Goal: Browse casually: Explore the website without a specific task or goal

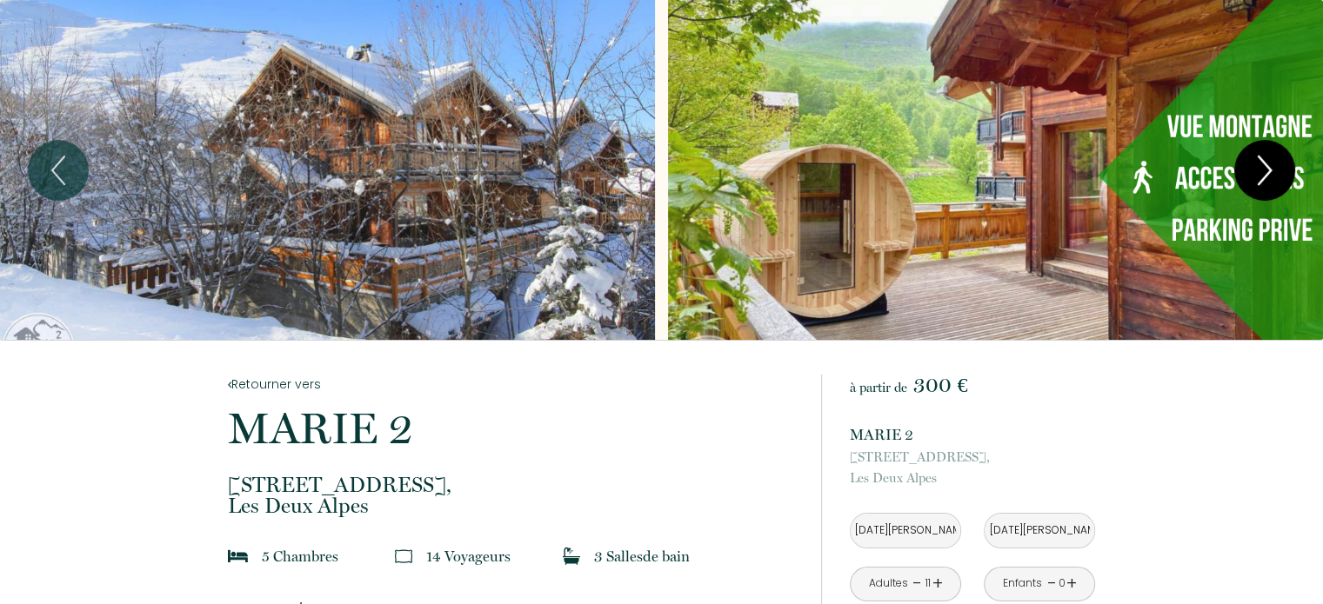
click at [1269, 172] on icon "Next" at bounding box center [1265, 171] width 12 height 28
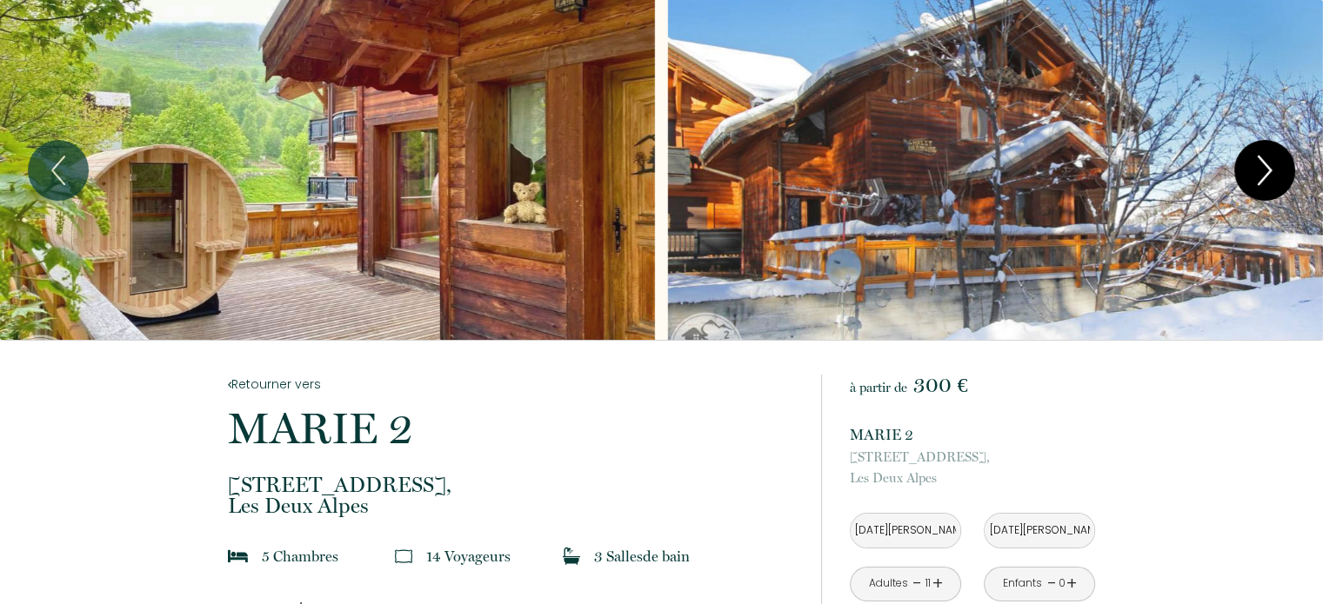
click at [1269, 172] on icon "Next" at bounding box center [1265, 171] width 12 height 28
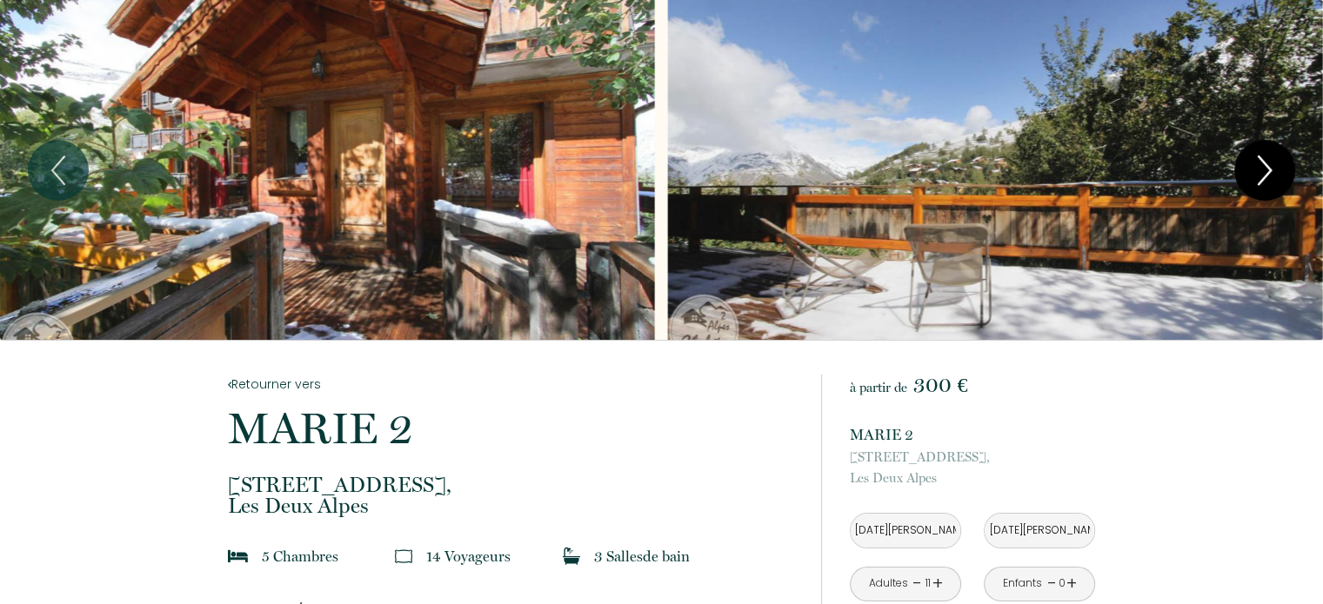
click at [1269, 172] on icon "Next" at bounding box center [1265, 171] width 12 height 28
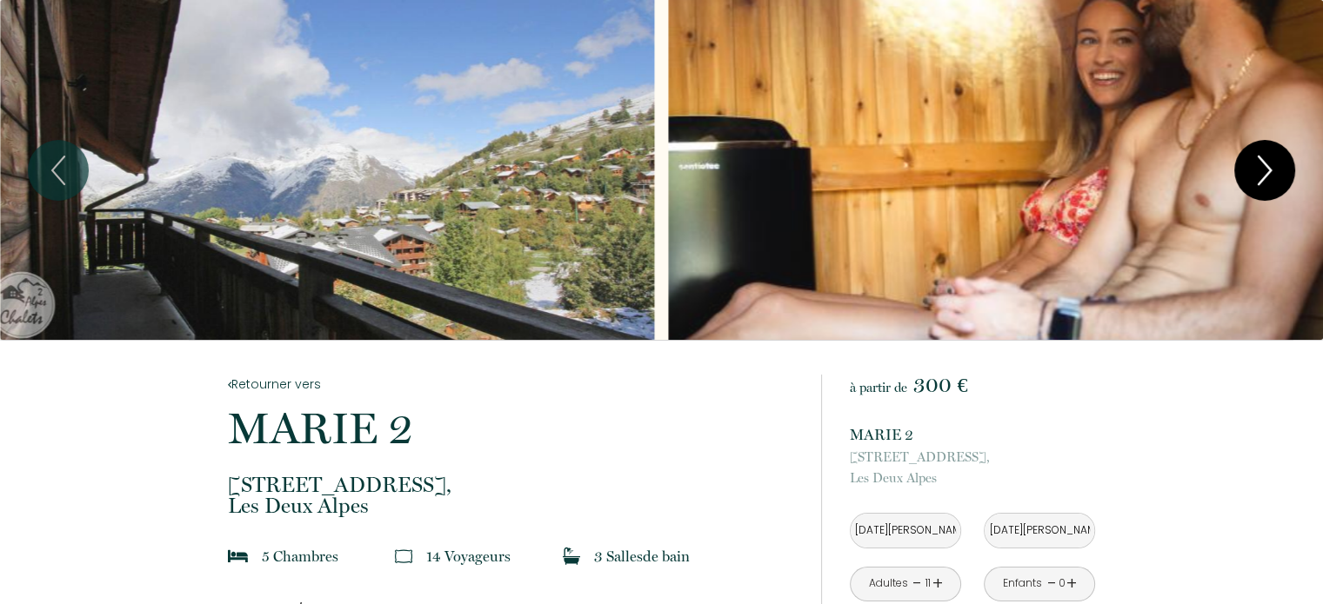
click at [1269, 172] on icon "Next" at bounding box center [1265, 171] width 12 height 28
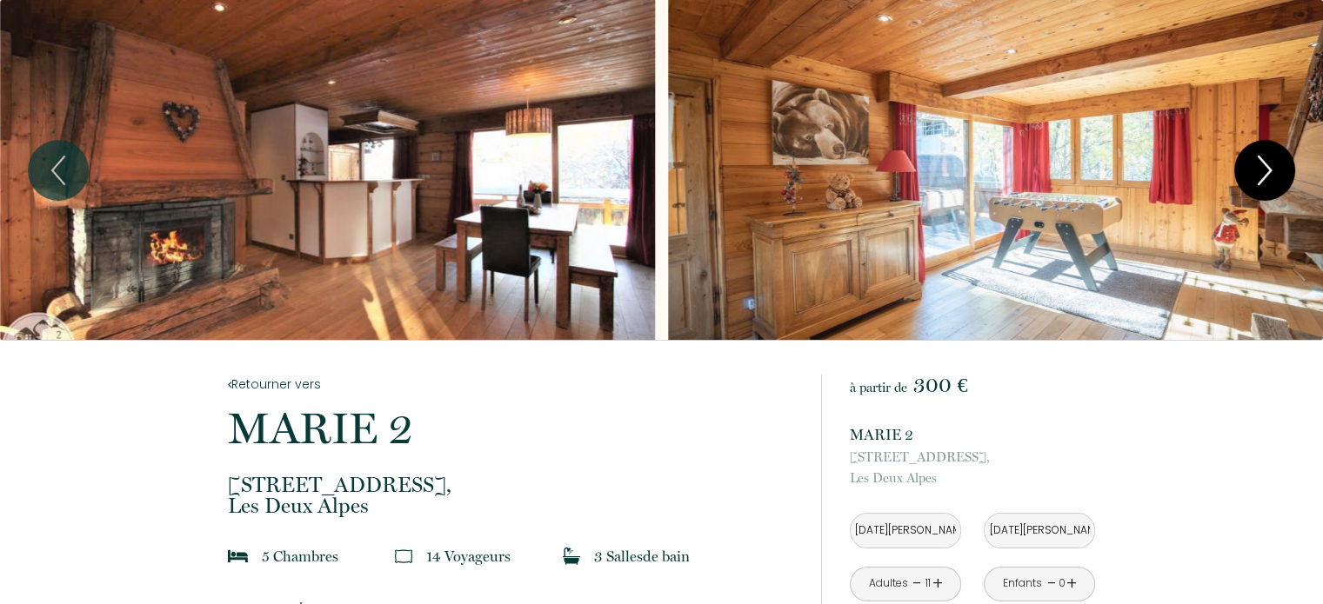
click at [1269, 172] on icon "Next" at bounding box center [1265, 171] width 12 height 28
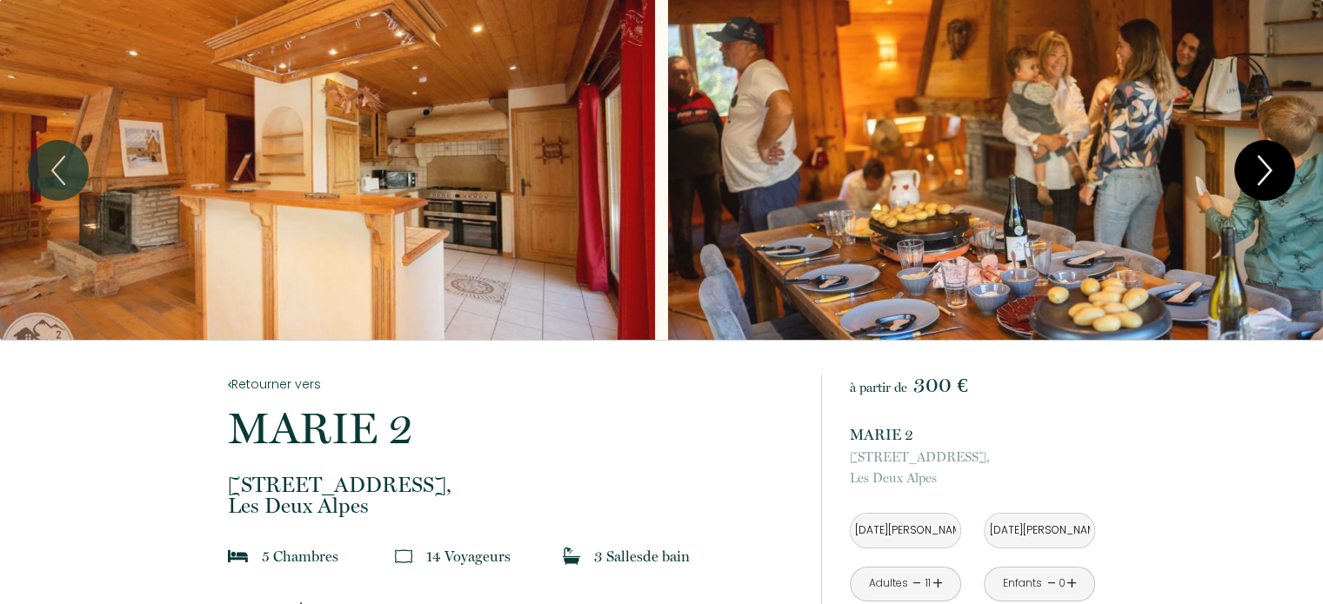
click at [1269, 172] on icon "Next" at bounding box center [1265, 171] width 12 height 28
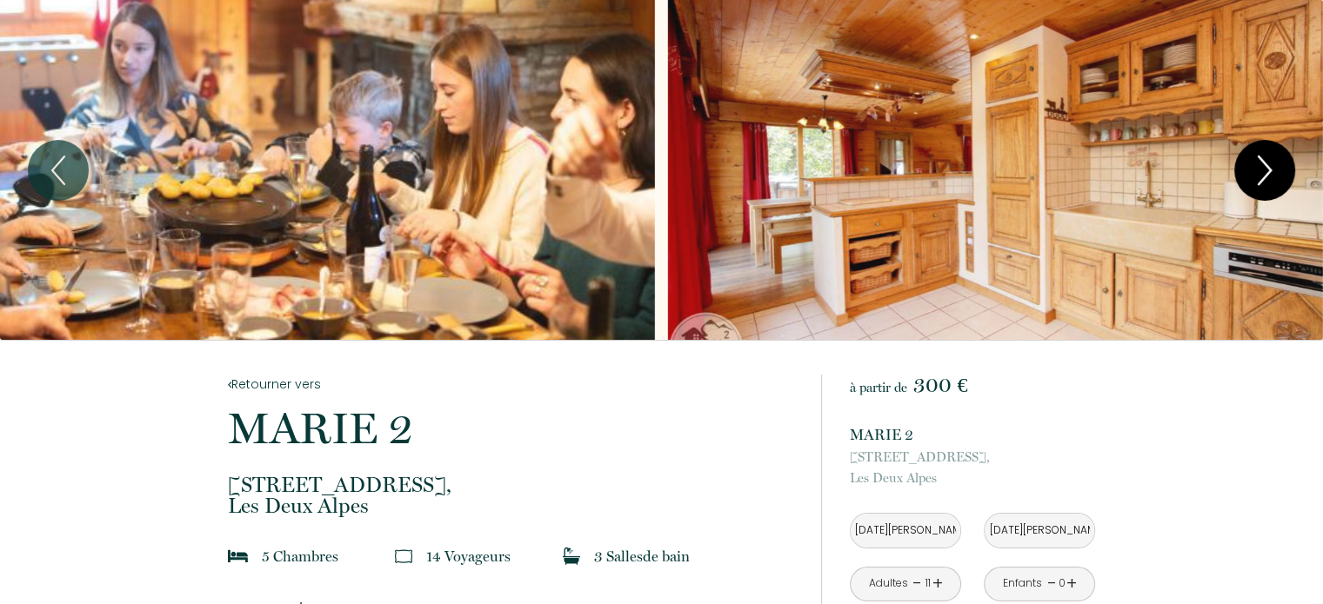
click at [1269, 172] on icon "Next" at bounding box center [1265, 171] width 12 height 28
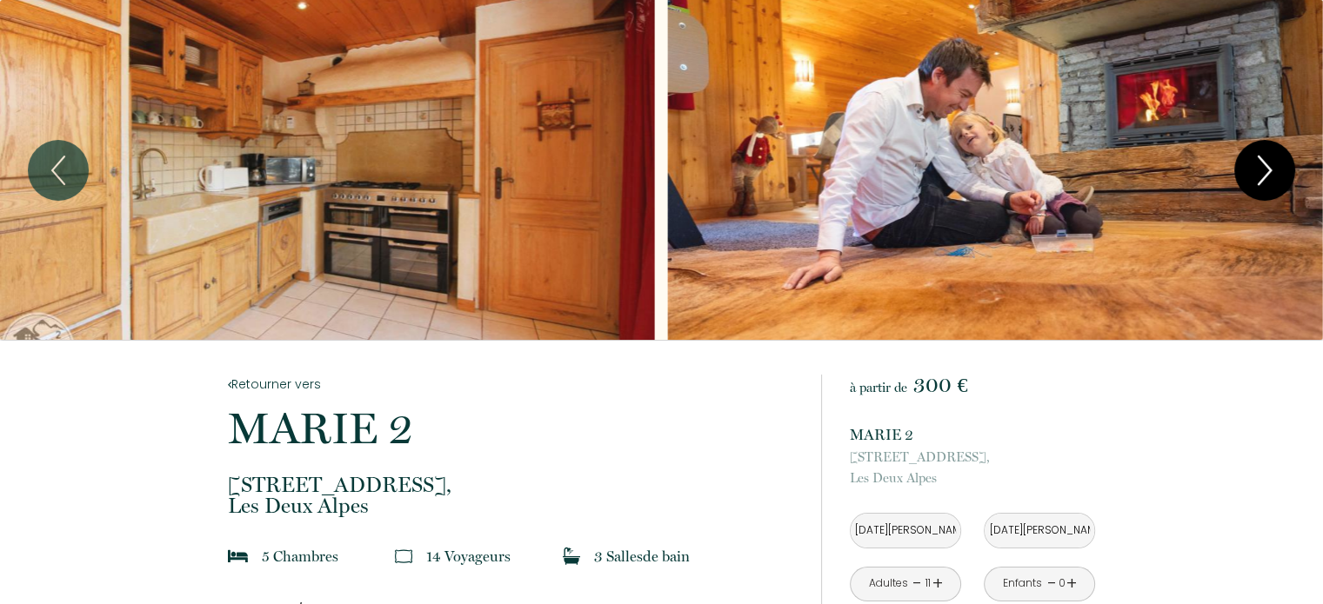
click at [1269, 172] on icon "Next" at bounding box center [1265, 171] width 12 height 28
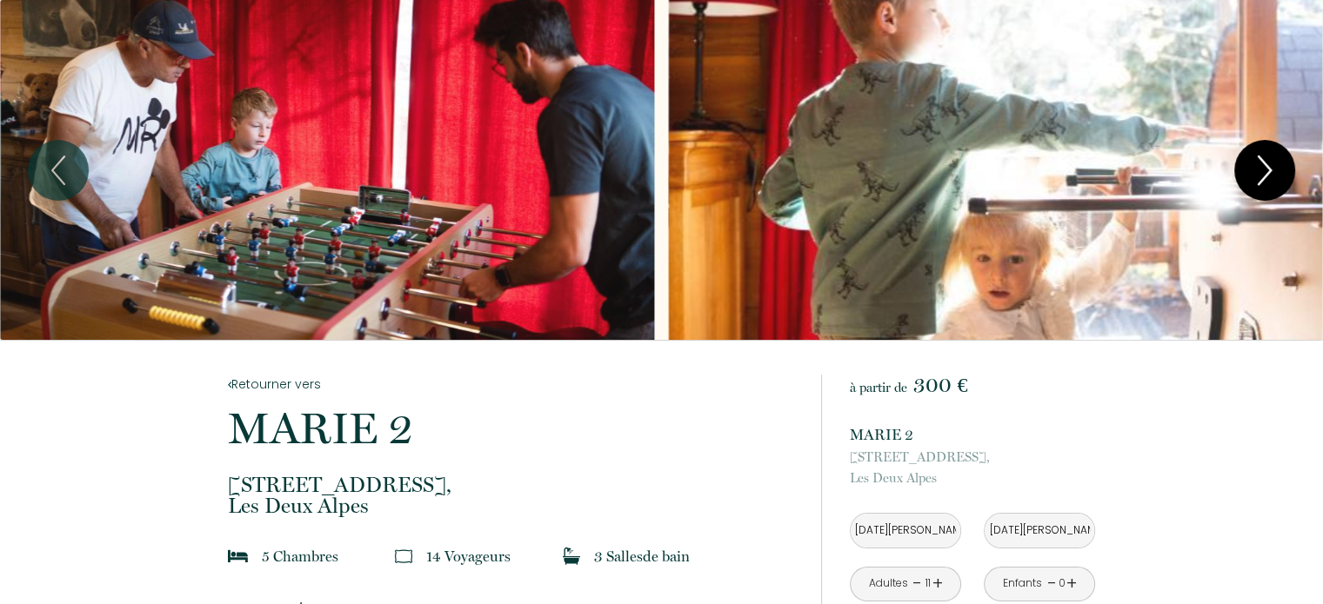
click at [1269, 172] on icon "Next" at bounding box center [1265, 171] width 12 height 28
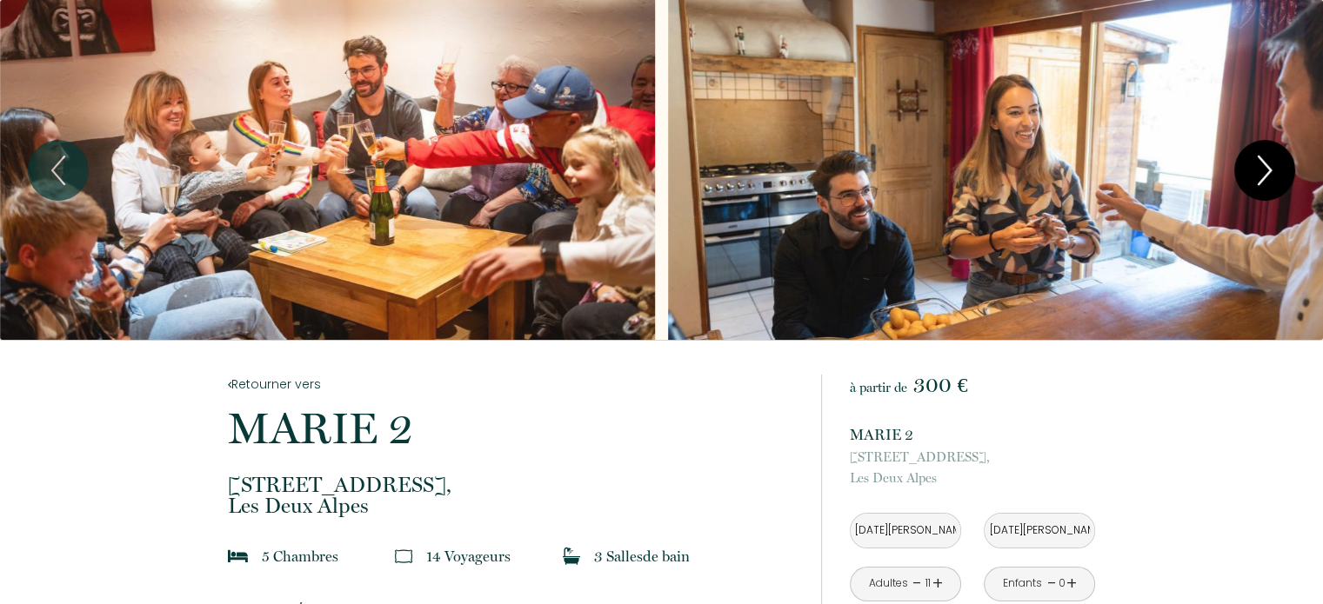
click at [1269, 172] on icon "Next" at bounding box center [1265, 171] width 12 height 28
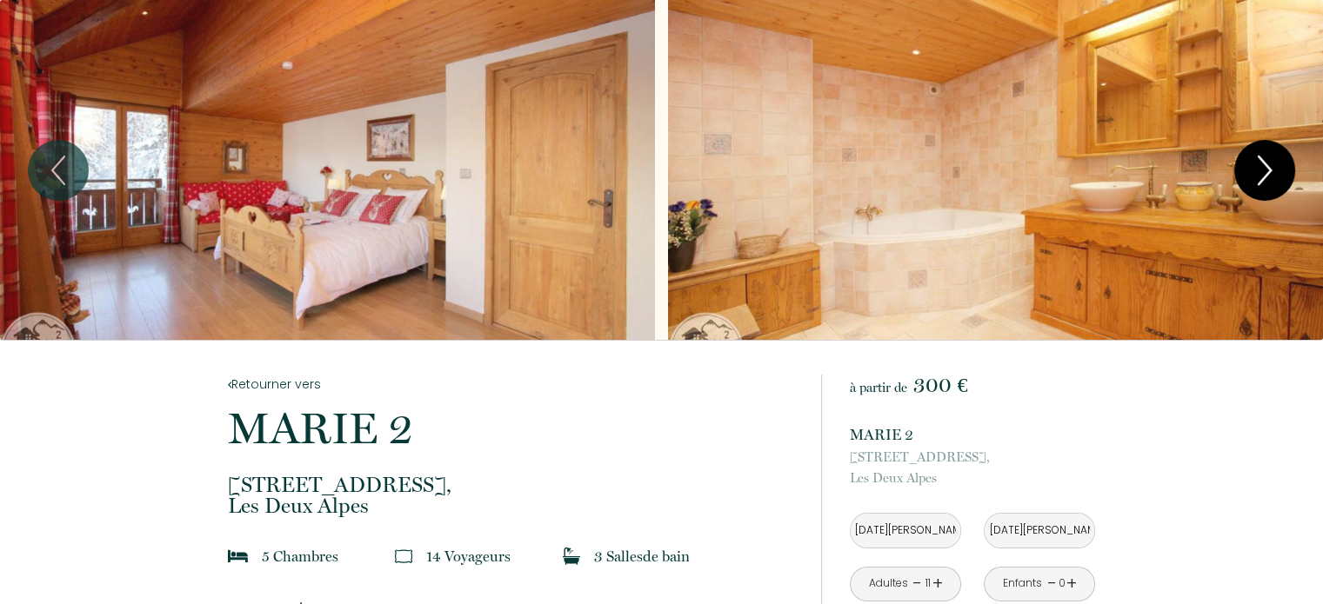
click at [1269, 172] on icon "Next" at bounding box center [1265, 171] width 12 height 28
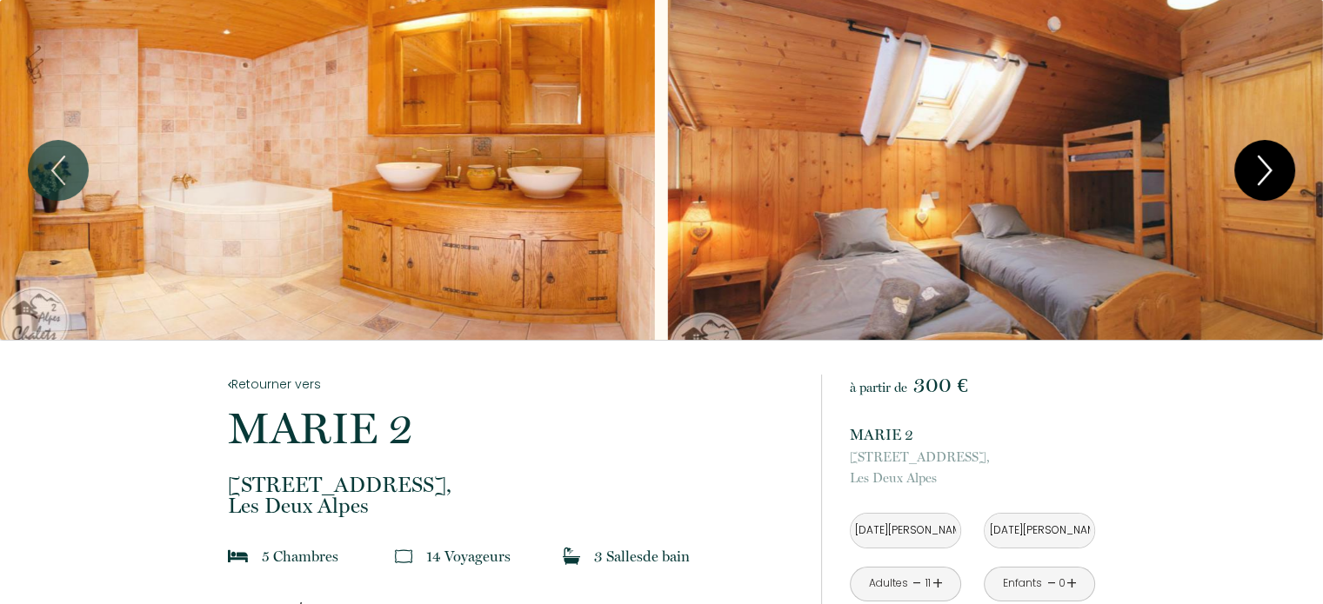
click at [1269, 172] on icon "Next" at bounding box center [1265, 171] width 12 height 28
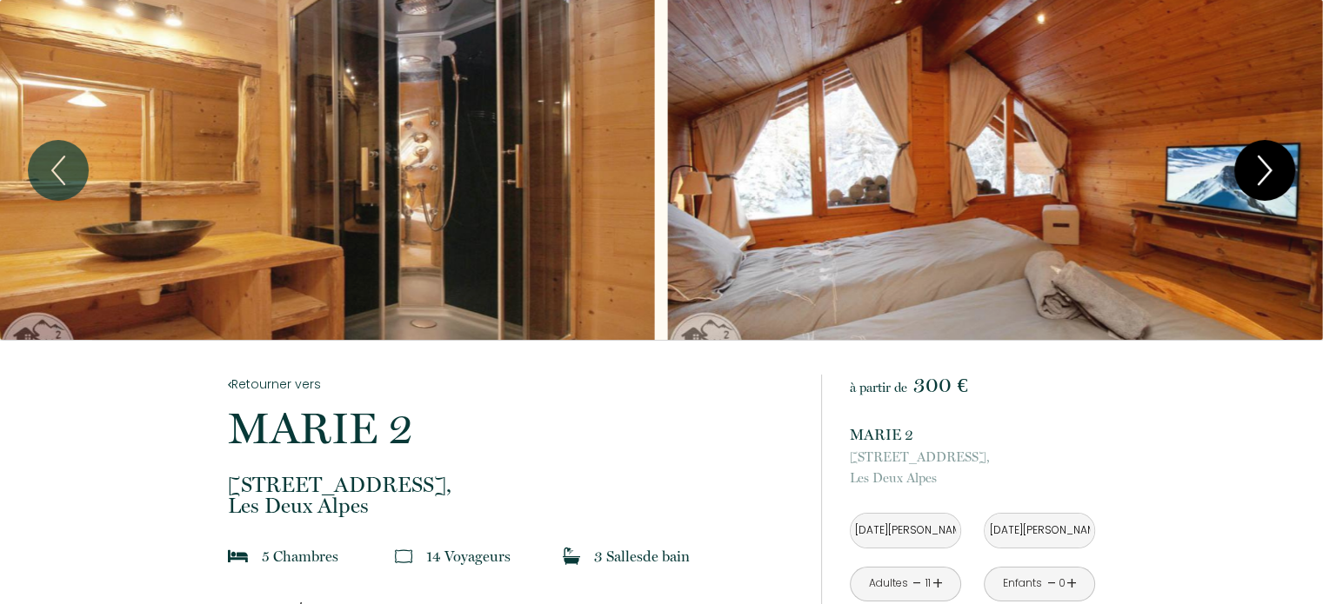
click at [1270, 171] on icon "Next" at bounding box center [1265, 171] width 12 height 28
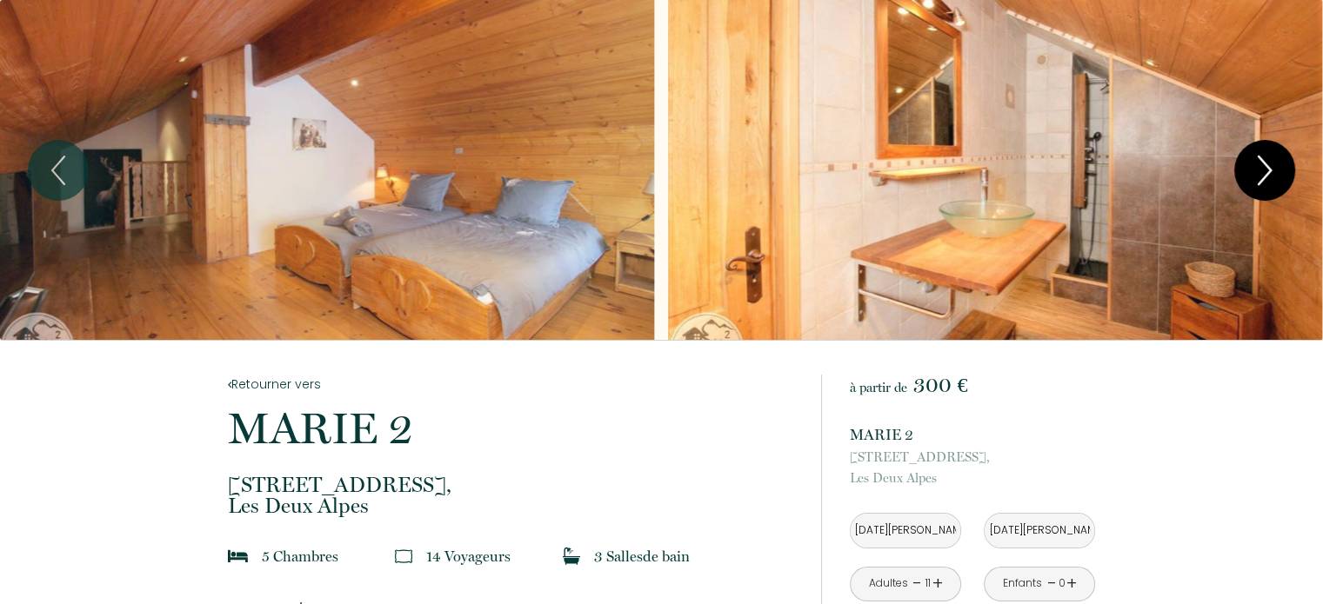
click at [1271, 169] on icon "Next" at bounding box center [1264, 170] width 37 height 52
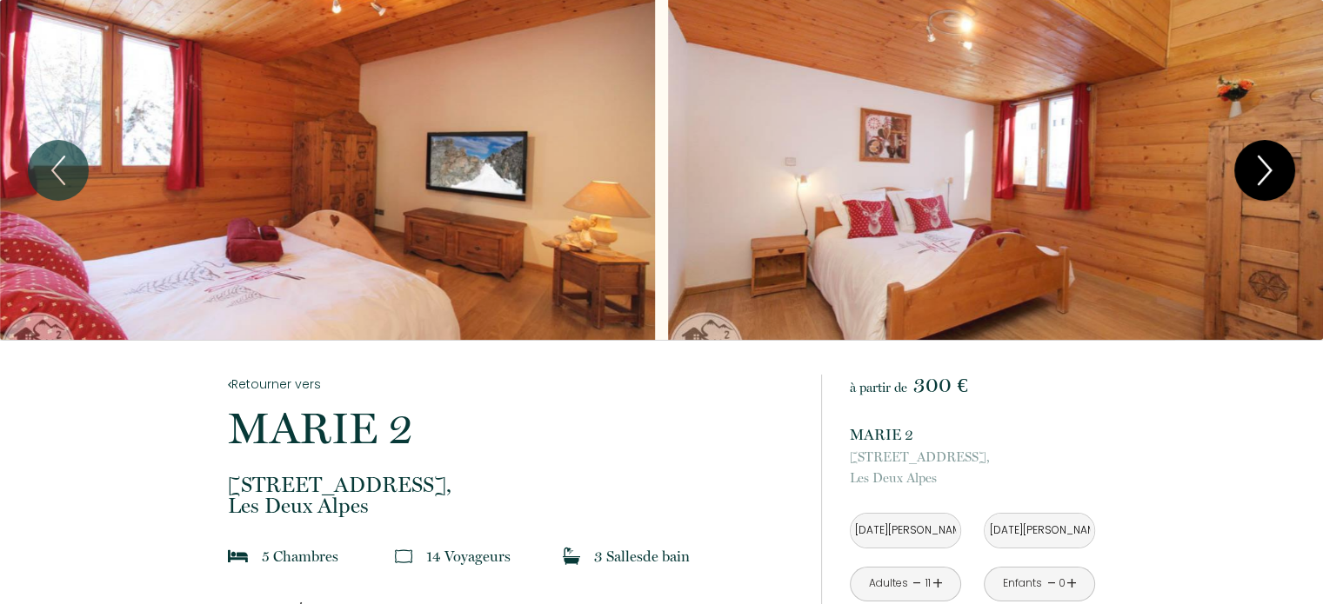
click at [1271, 169] on icon "Next" at bounding box center [1264, 170] width 37 height 52
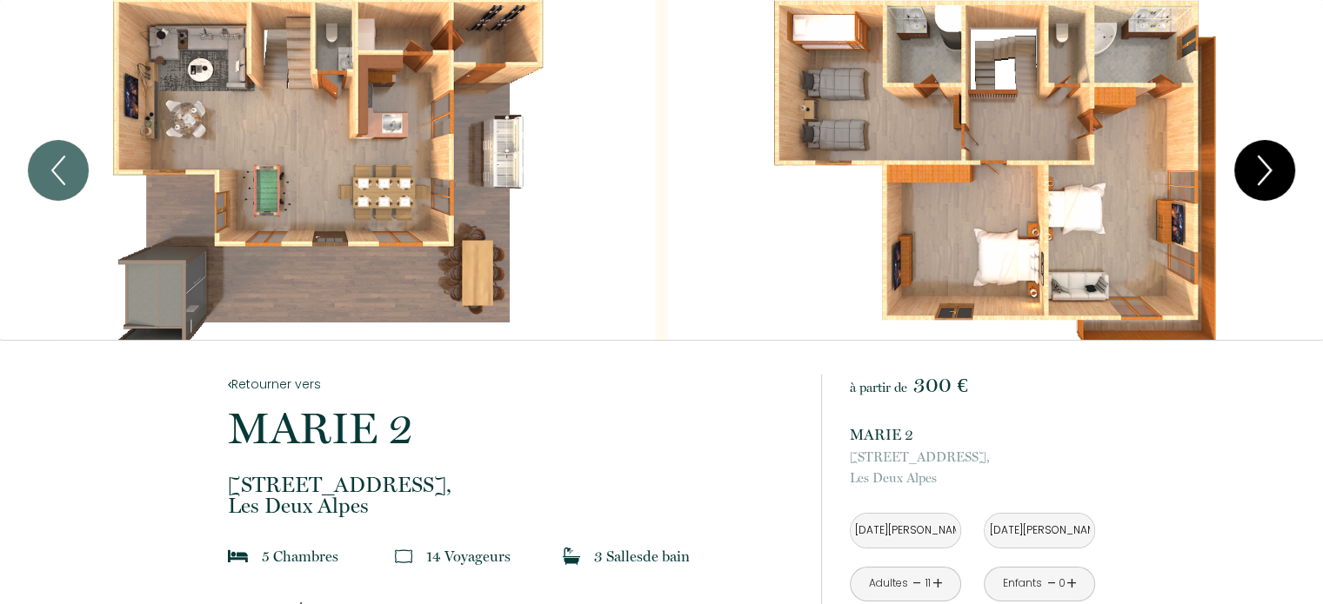
click at [1259, 177] on icon "Next" at bounding box center [1264, 170] width 37 height 52
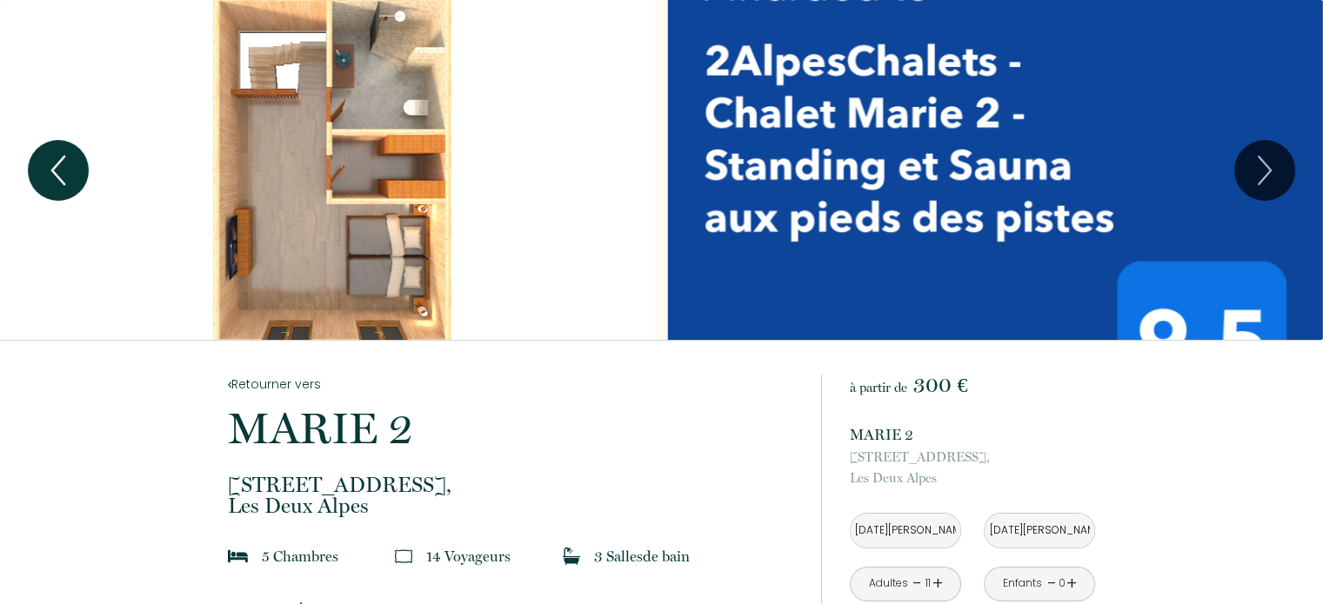
click at [70, 164] on icon "Previous" at bounding box center [58, 170] width 37 height 52
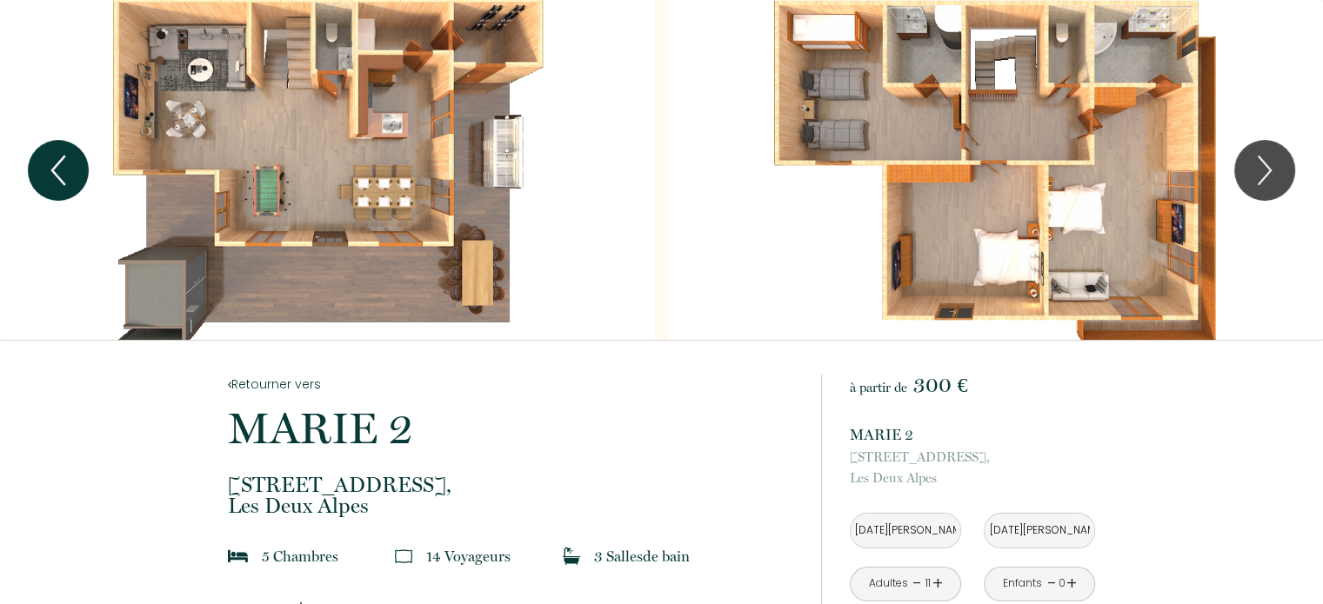
click at [61, 166] on icon "Previous" at bounding box center [58, 170] width 37 height 52
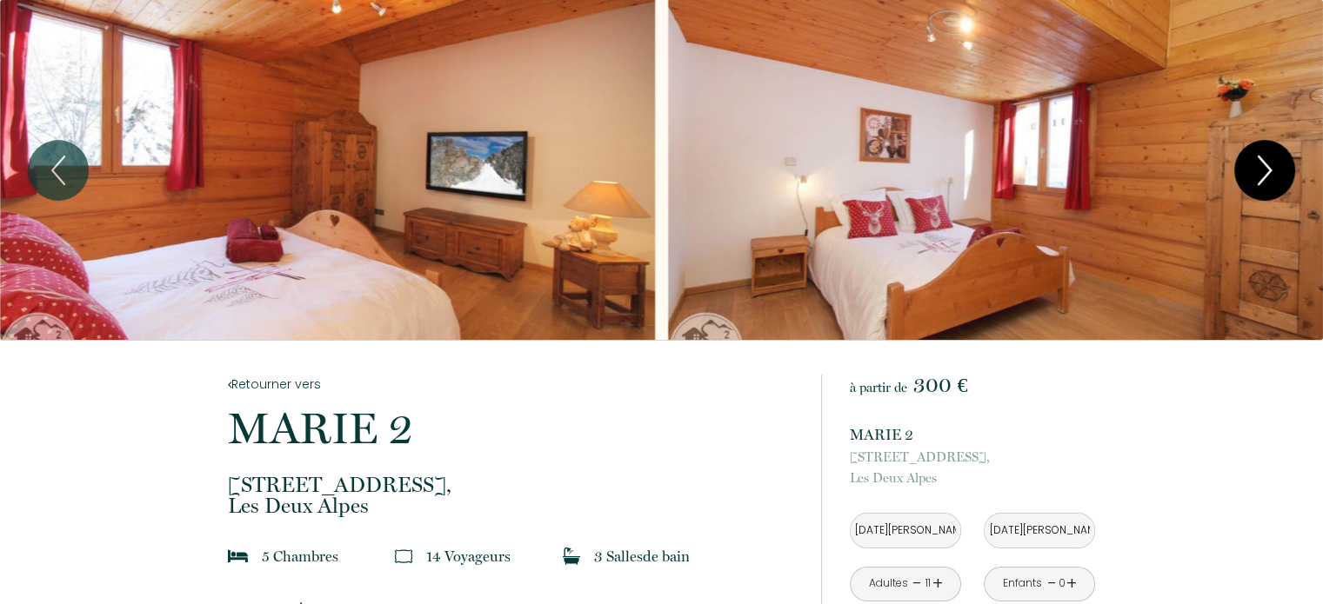
click at [1257, 173] on icon "Next" at bounding box center [1264, 170] width 37 height 52
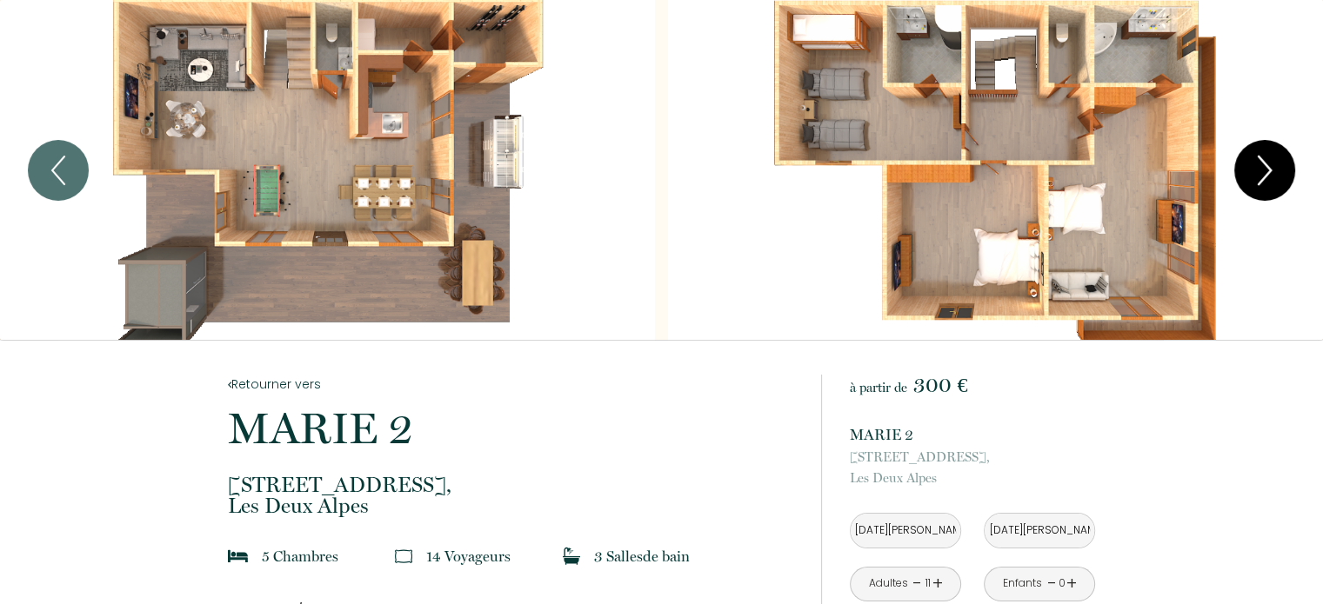
click at [1259, 172] on icon "Next" at bounding box center [1264, 170] width 37 height 52
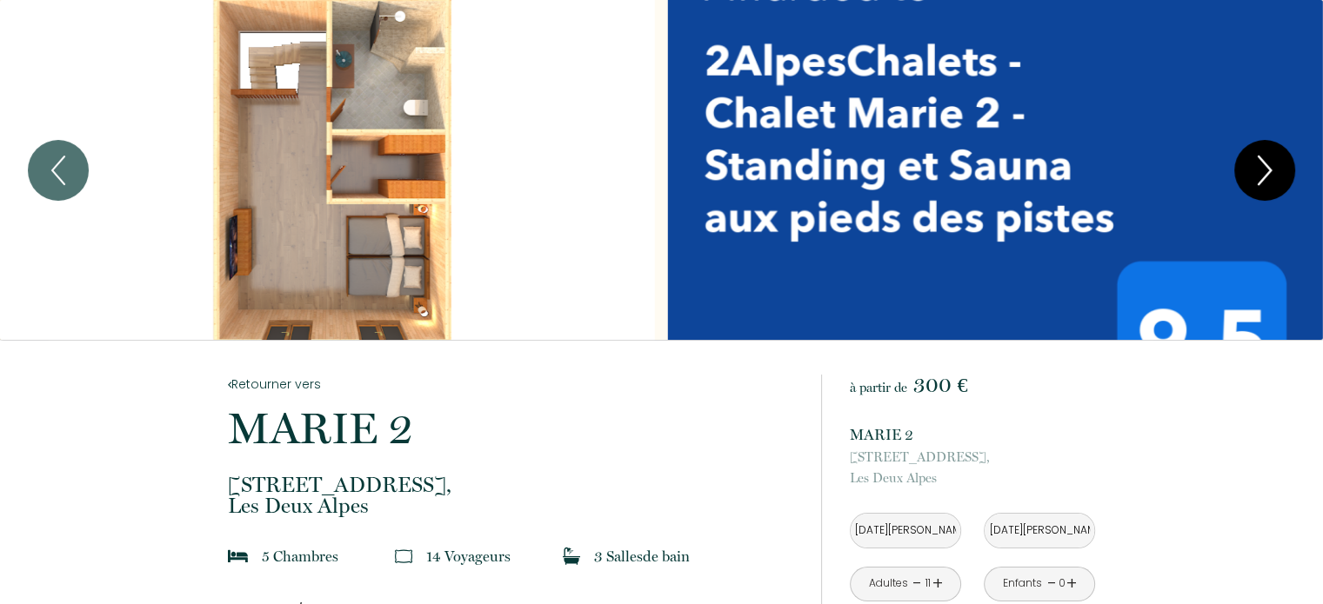
click at [1269, 172] on icon "Next" at bounding box center [1265, 171] width 12 height 28
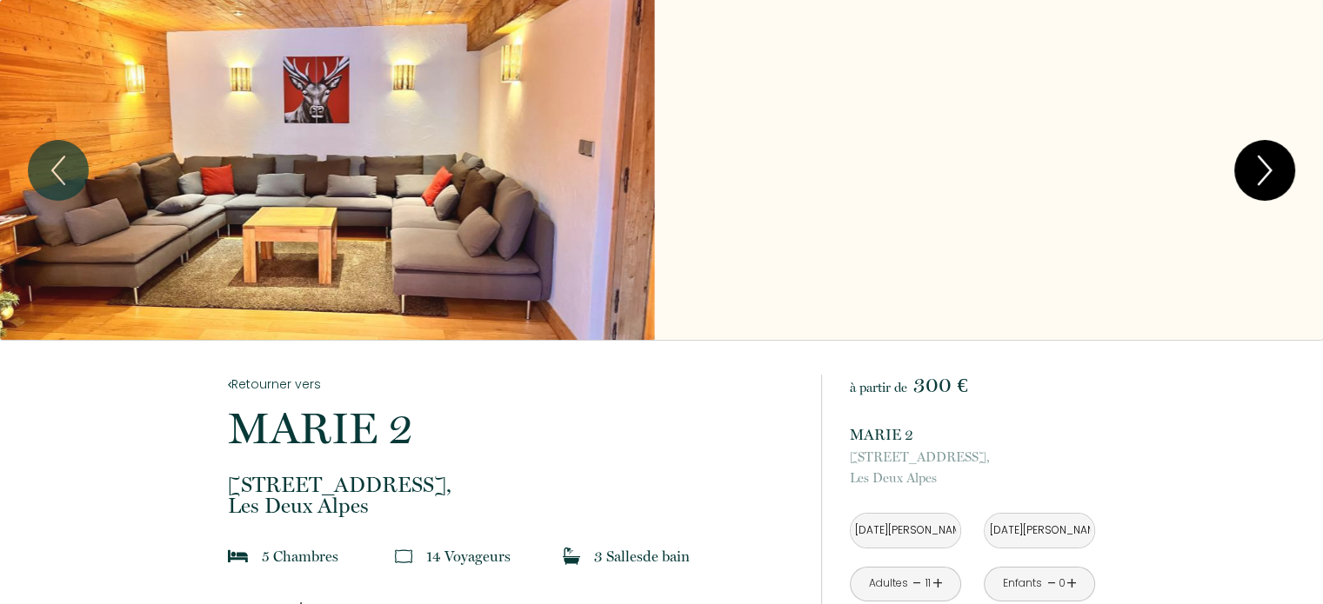
click at [1280, 166] on icon "Next" at bounding box center [1264, 170] width 37 height 52
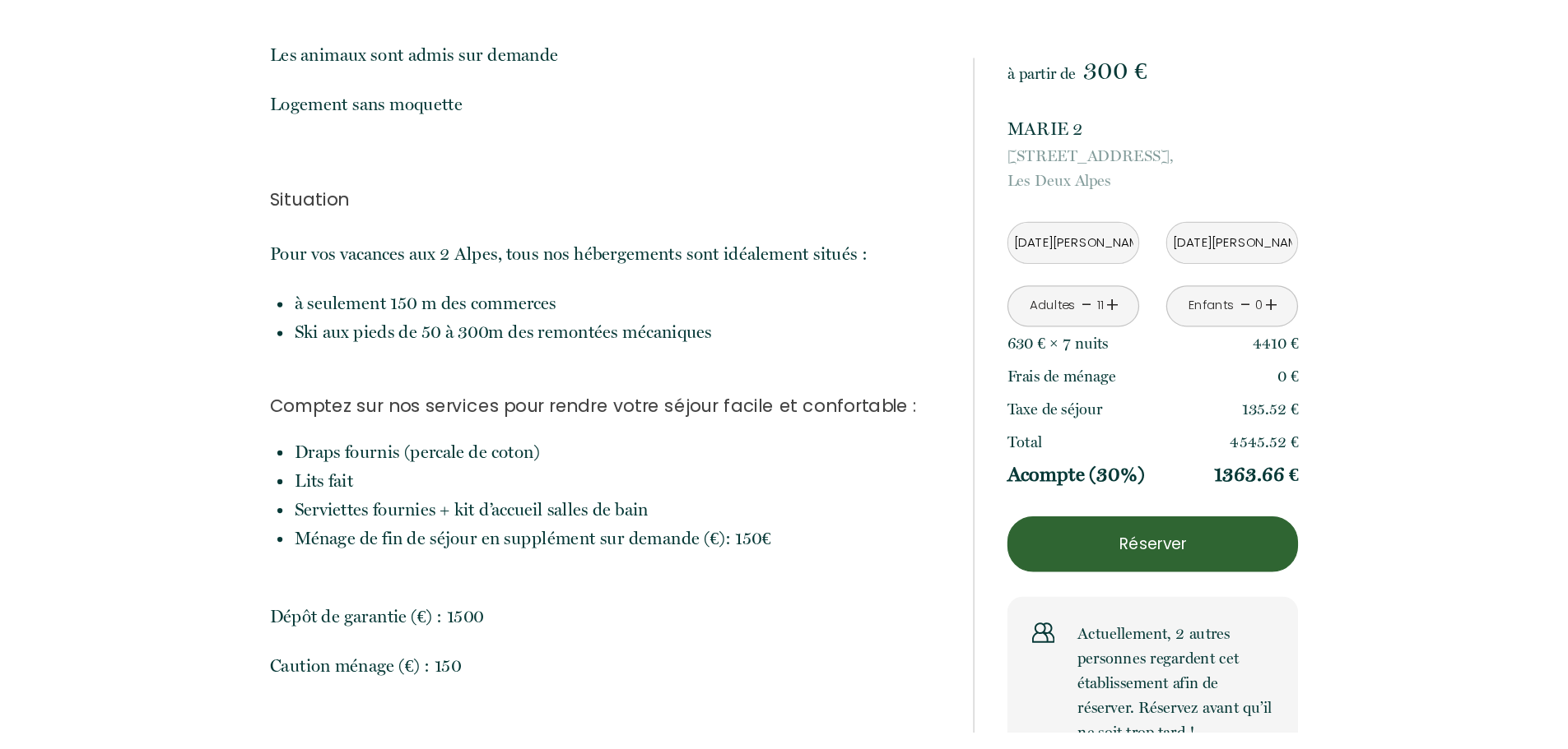
scroll to position [2632, 0]
